Goal: Find specific page/section: Find specific page/section

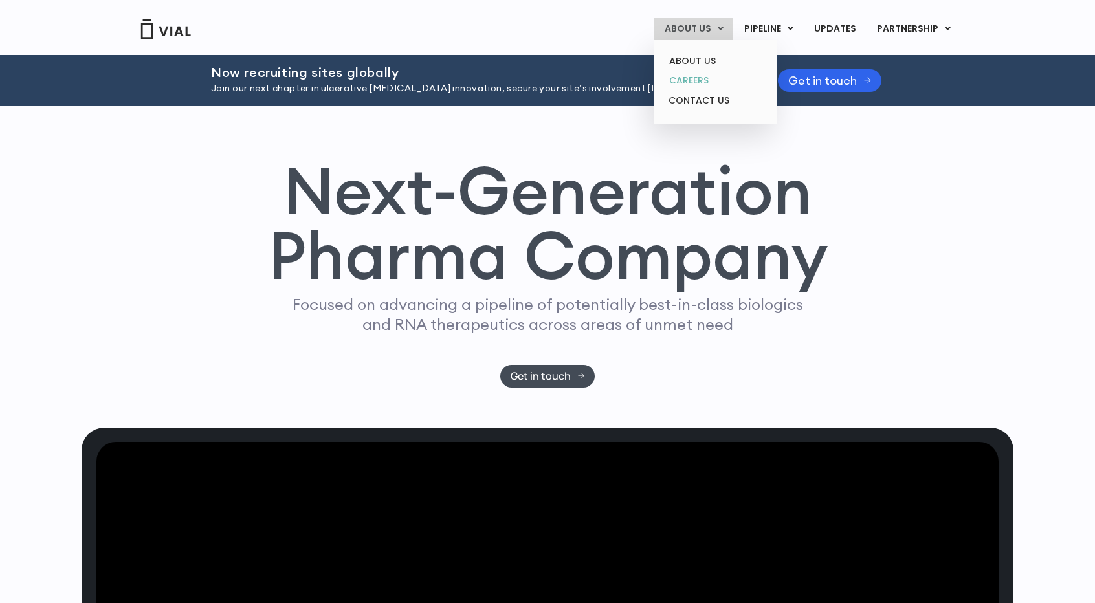
click at [711, 84] on link "CAREERS" at bounding box center [715, 81] width 113 height 20
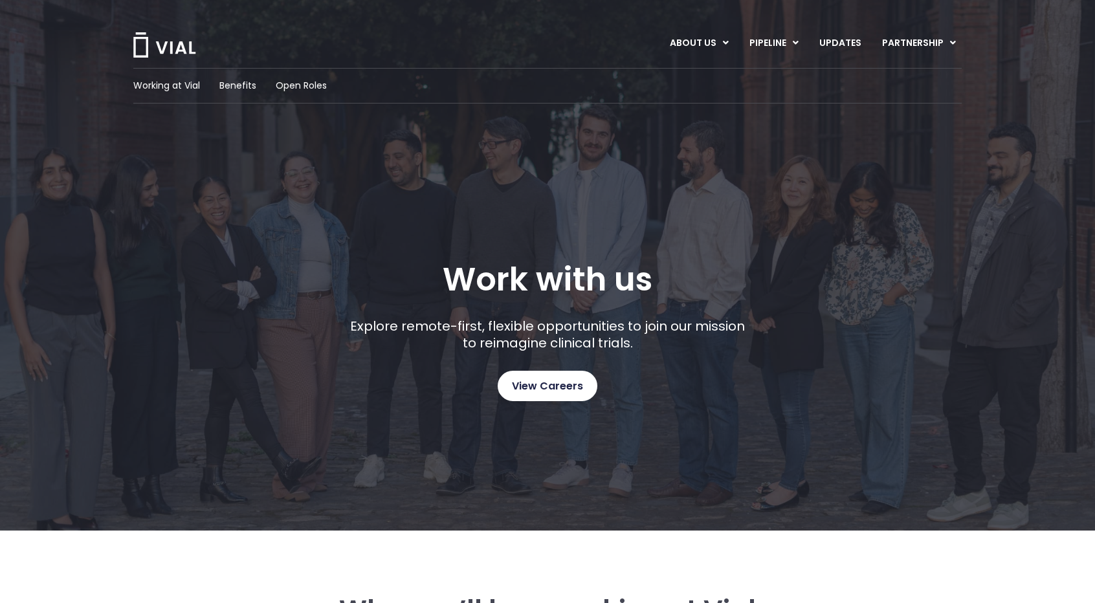
click at [563, 385] on span "View Careers" at bounding box center [547, 386] width 71 height 17
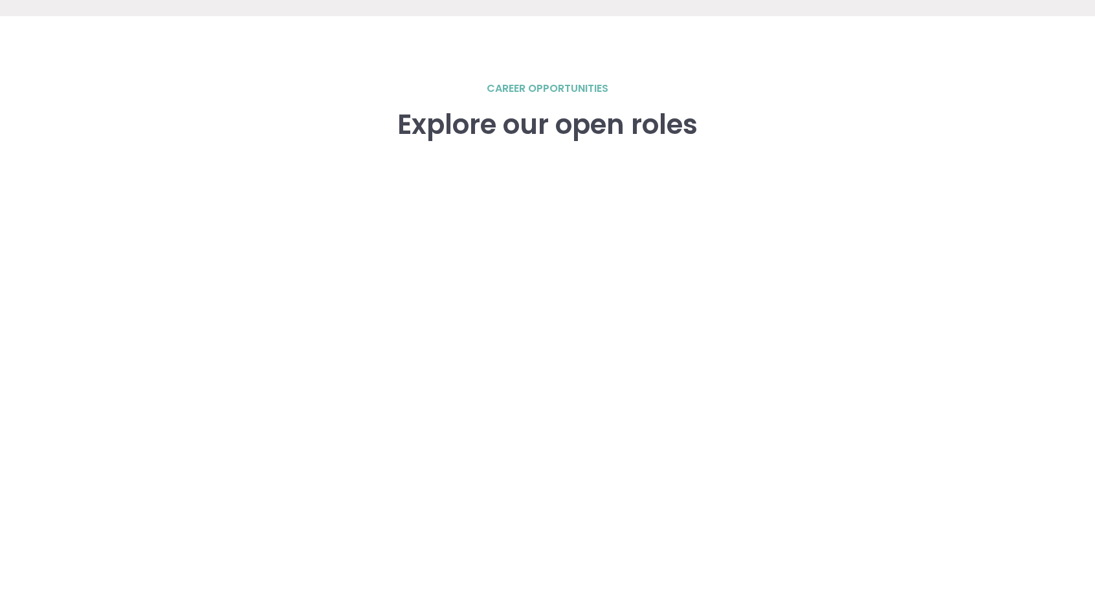
scroll to position [1791, 0]
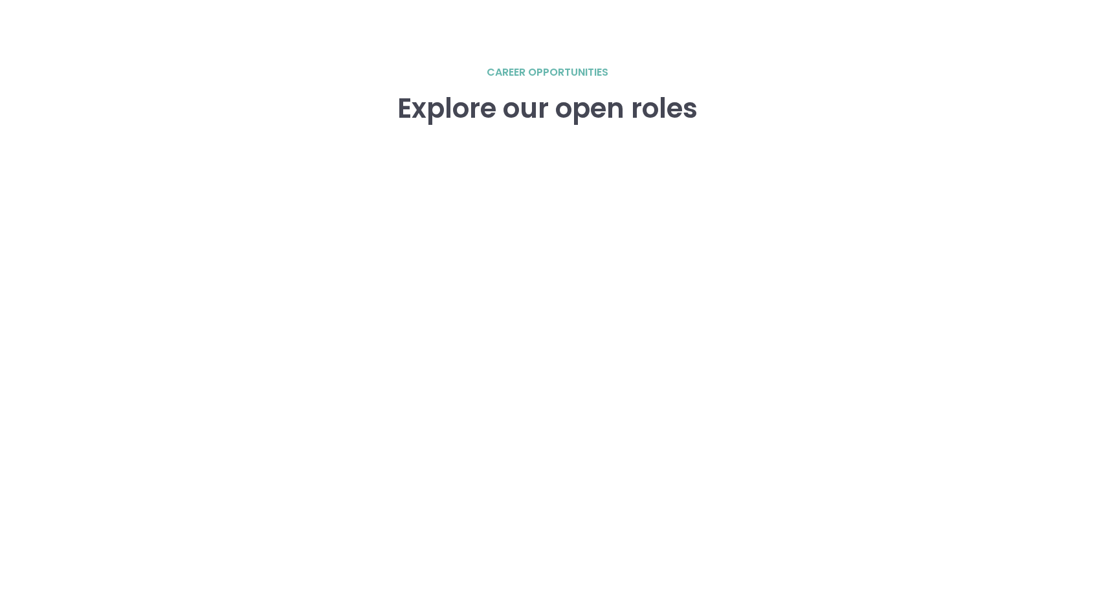
drag, startPoint x: 865, startPoint y: 241, endPoint x: 870, endPoint y: 265, distance: 24.5
click at [870, 265] on div "career opportunities Explore our open roles" at bounding box center [547, 343] width 829 height 556
